Goal: Task Accomplishment & Management: Manage account settings

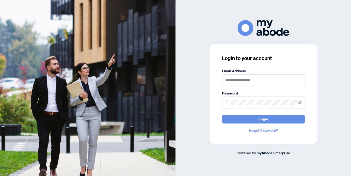
type input "**********"
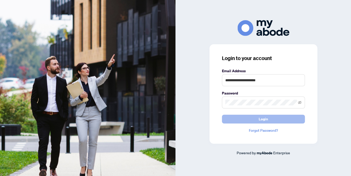
click at [268, 119] on span "Login" at bounding box center [263, 119] width 9 height 8
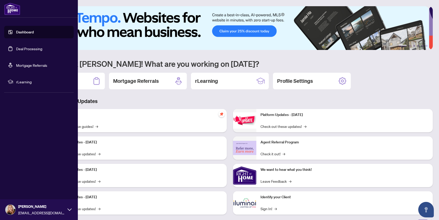
click at [22, 48] on link "Deal Processing" at bounding box center [29, 48] width 26 height 5
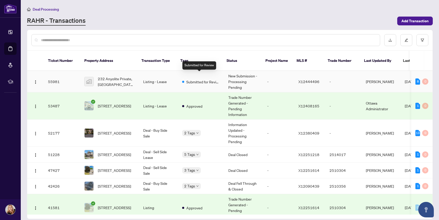
click at [197, 79] on span "Submitted for Review" at bounding box center [203, 82] width 34 height 6
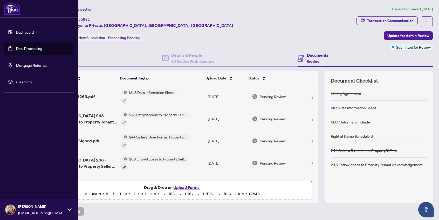
click at [26, 48] on link "Deal Processing" at bounding box center [29, 48] width 26 height 5
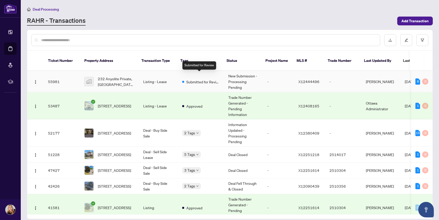
click at [191, 79] on span "Submitted for Review" at bounding box center [203, 82] width 34 height 6
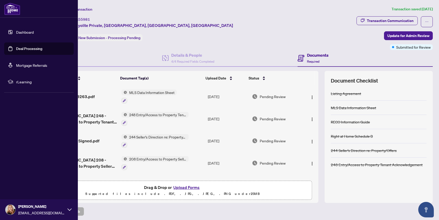
click at [27, 32] on link "Dashboard" at bounding box center [25, 32] width 18 height 5
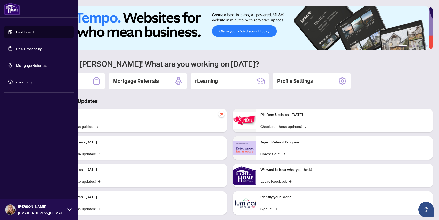
click at [20, 50] on link "Deal Processing" at bounding box center [29, 48] width 26 height 5
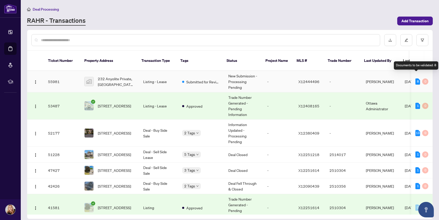
click at [416, 79] on div "8" at bounding box center [417, 82] width 5 height 6
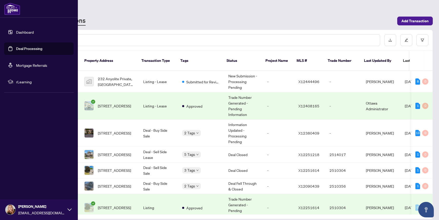
click at [33, 47] on link "Deal Processing" at bounding box center [29, 48] width 26 height 5
click at [31, 51] on link "Deal Processing" at bounding box center [29, 48] width 26 height 5
click at [32, 49] on link "Deal Processing" at bounding box center [29, 48] width 26 height 5
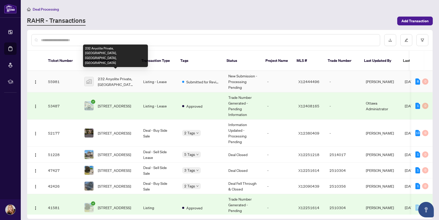
click at [108, 78] on span "232 Anyolite Private, [GEOGRAPHIC_DATA], [GEOGRAPHIC_DATA], [GEOGRAPHIC_DATA]" at bounding box center [116, 81] width 37 height 11
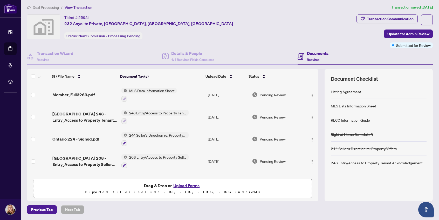
scroll to position [2, 0]
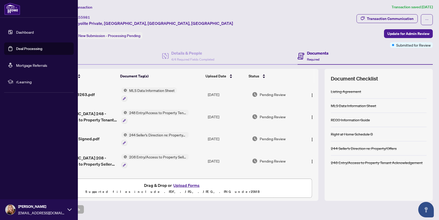
click at [25, 33] on link "Dashboard" at bounding box center [25, 32] width 18 height 5
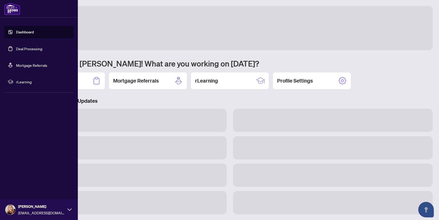
scroll to position [2, 0]
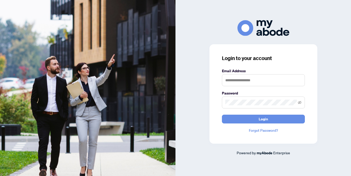
type input "**********"
click at [225, 99] on span at bounding box center [263, 103] width 83 height 12
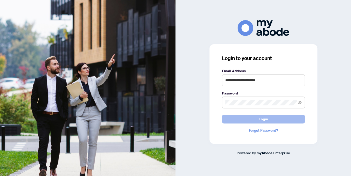
drag, startPoint x: 259, startPoint y: 122, endPoint x: 249, endPoint y: 119, distance: 9.9
click at [257, 122] on button "Login" at bounding box center [263, 119] width 83 height 9
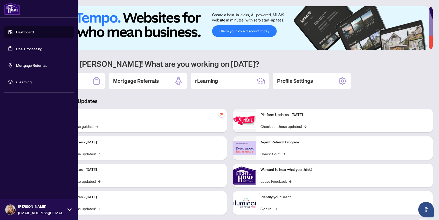
click at [28, 49] on link "Deal Processing" at bounding box center [29, 48] width 26 height 5
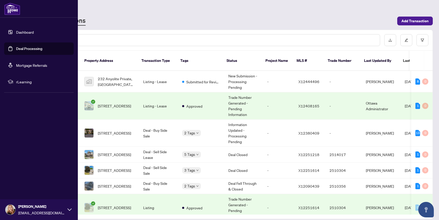
click at [19, 30] on link "Dashboard" at bounding box center [25, 32] width 18 height 5
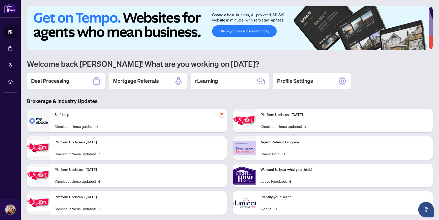
scroll to position [8, 0]
